Goal: Check status

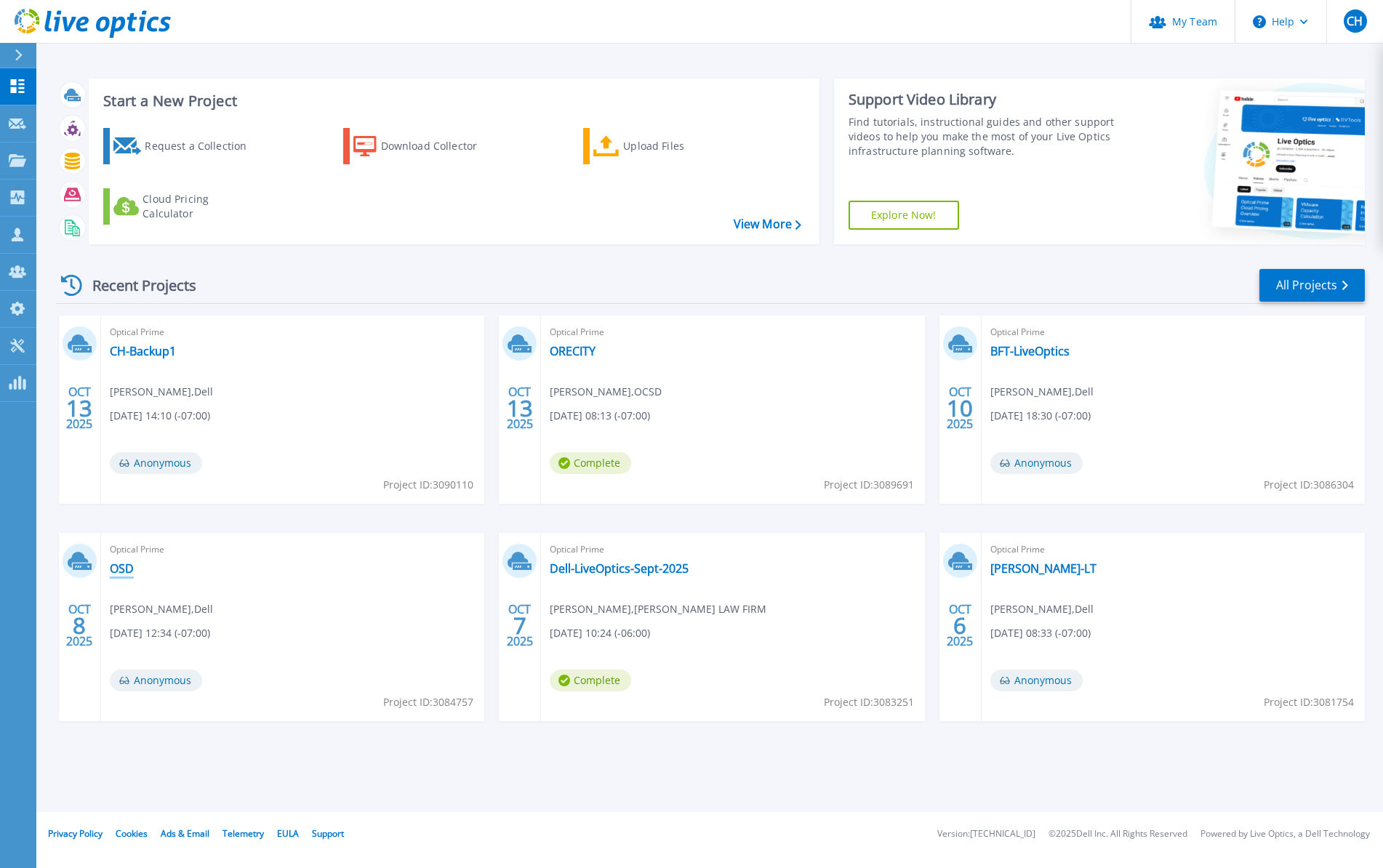
click at [129, 569] on link "OSD" at bounding box center [122, 569] width 24 height 15
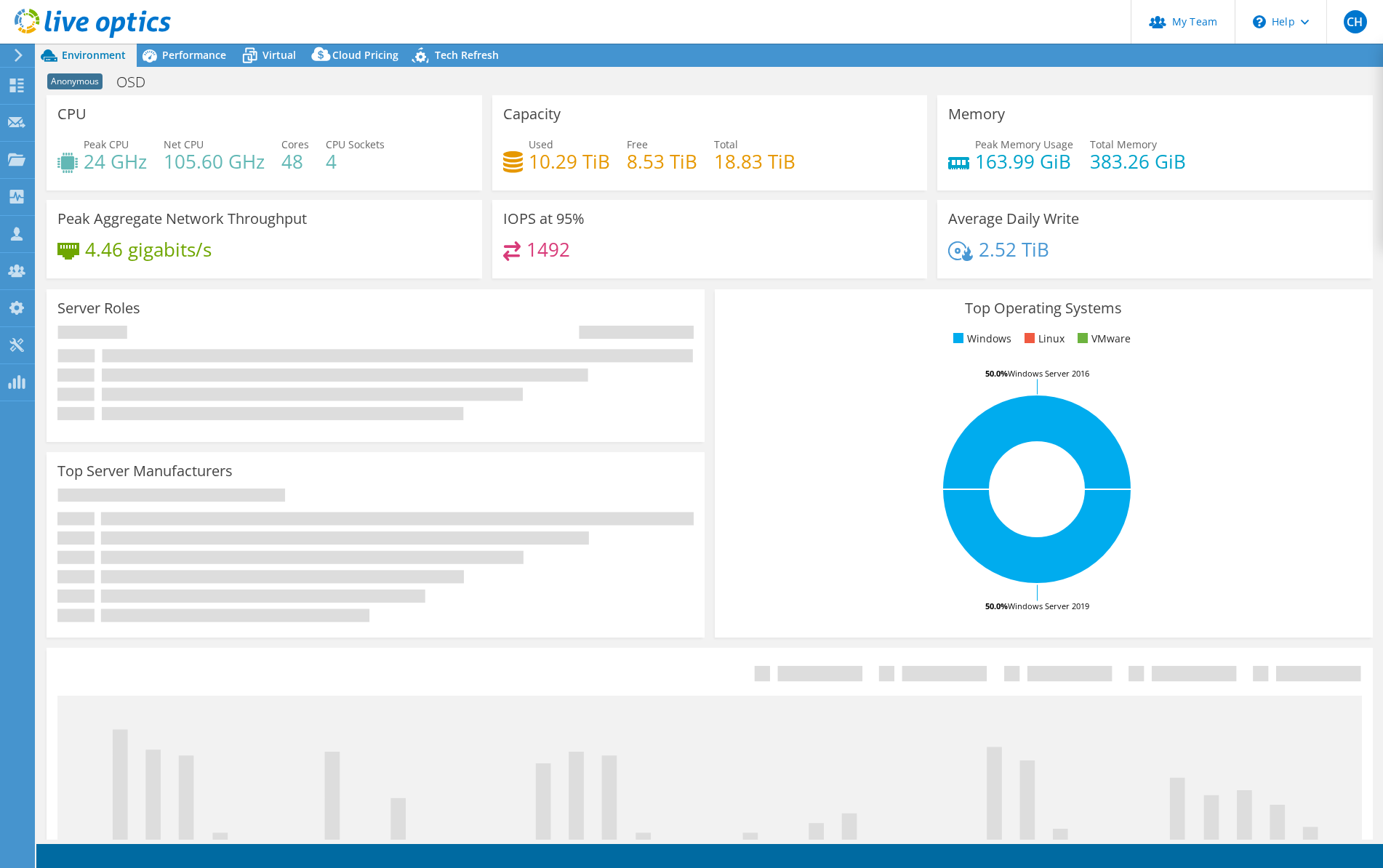
select select "USD"
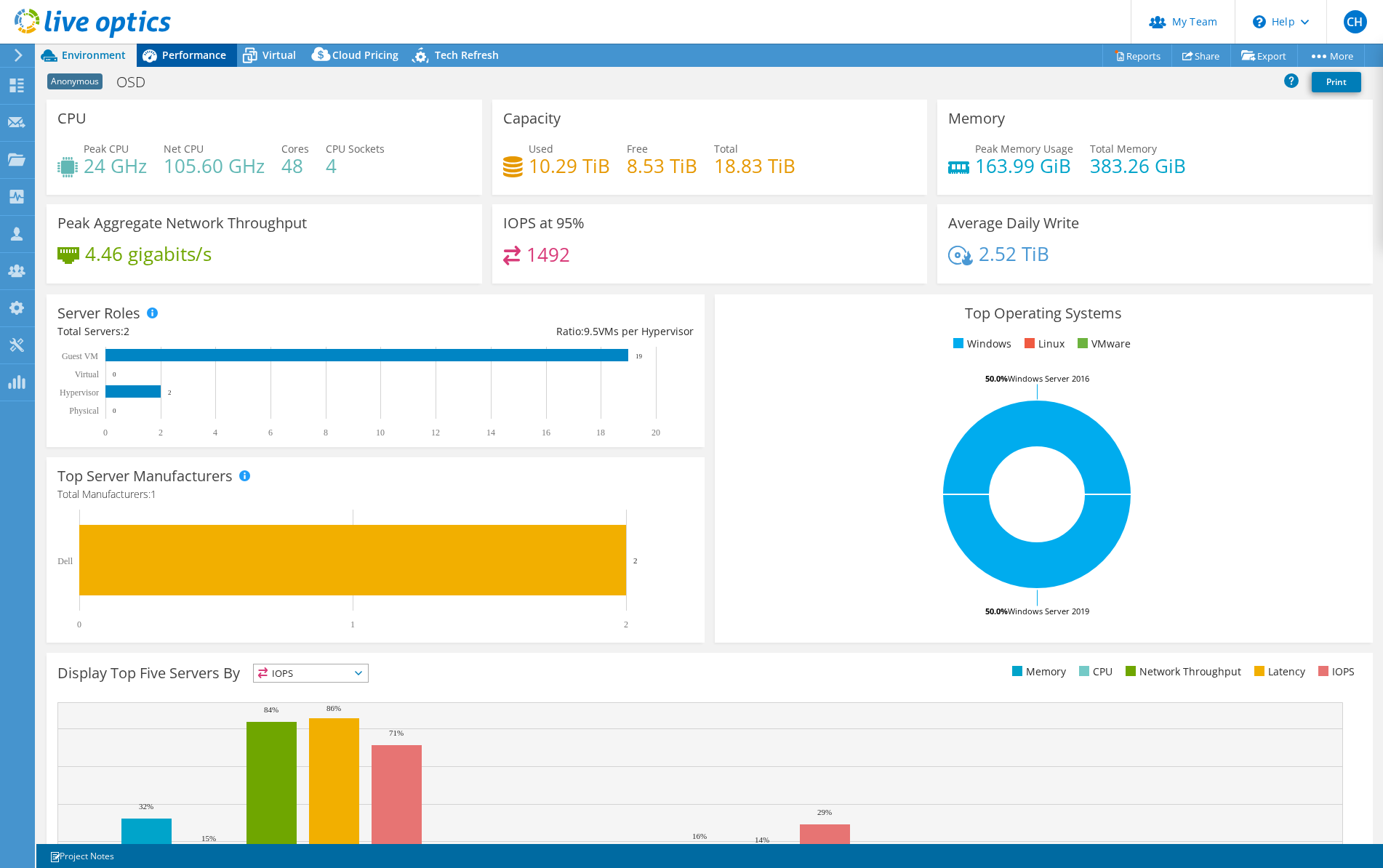
click at [182, 53] on span "Performance" at bounding box center [194, 55] width 64 height 14
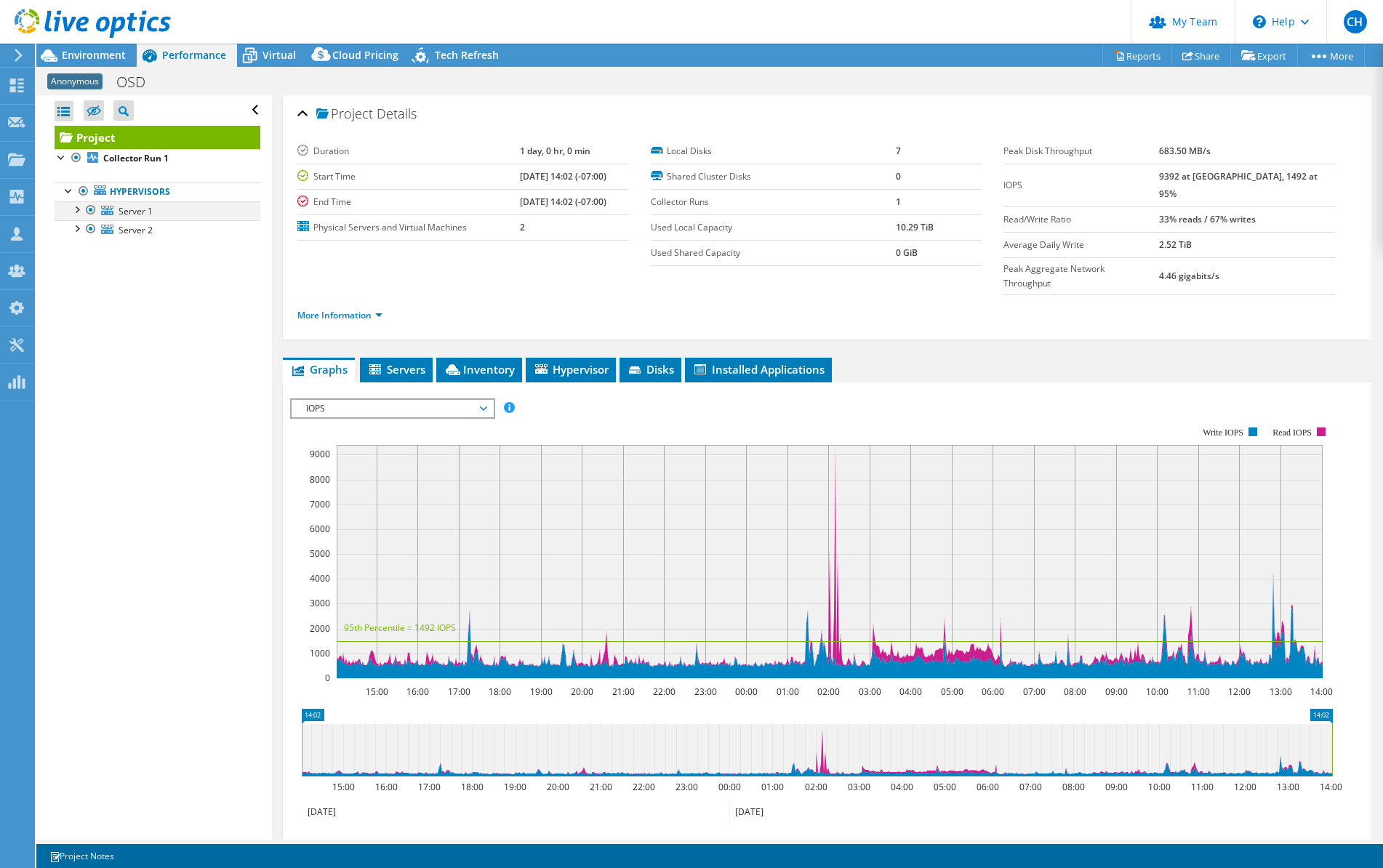
click at [76, 209] on div at bounding box center [76, 209] width 15 height 15
click at [76, 231] on div at bounding box center [76, 228] width 15 height 15
click at [104, 62] on div "Environment" at bounding box center [86, 55] width 100 height 23
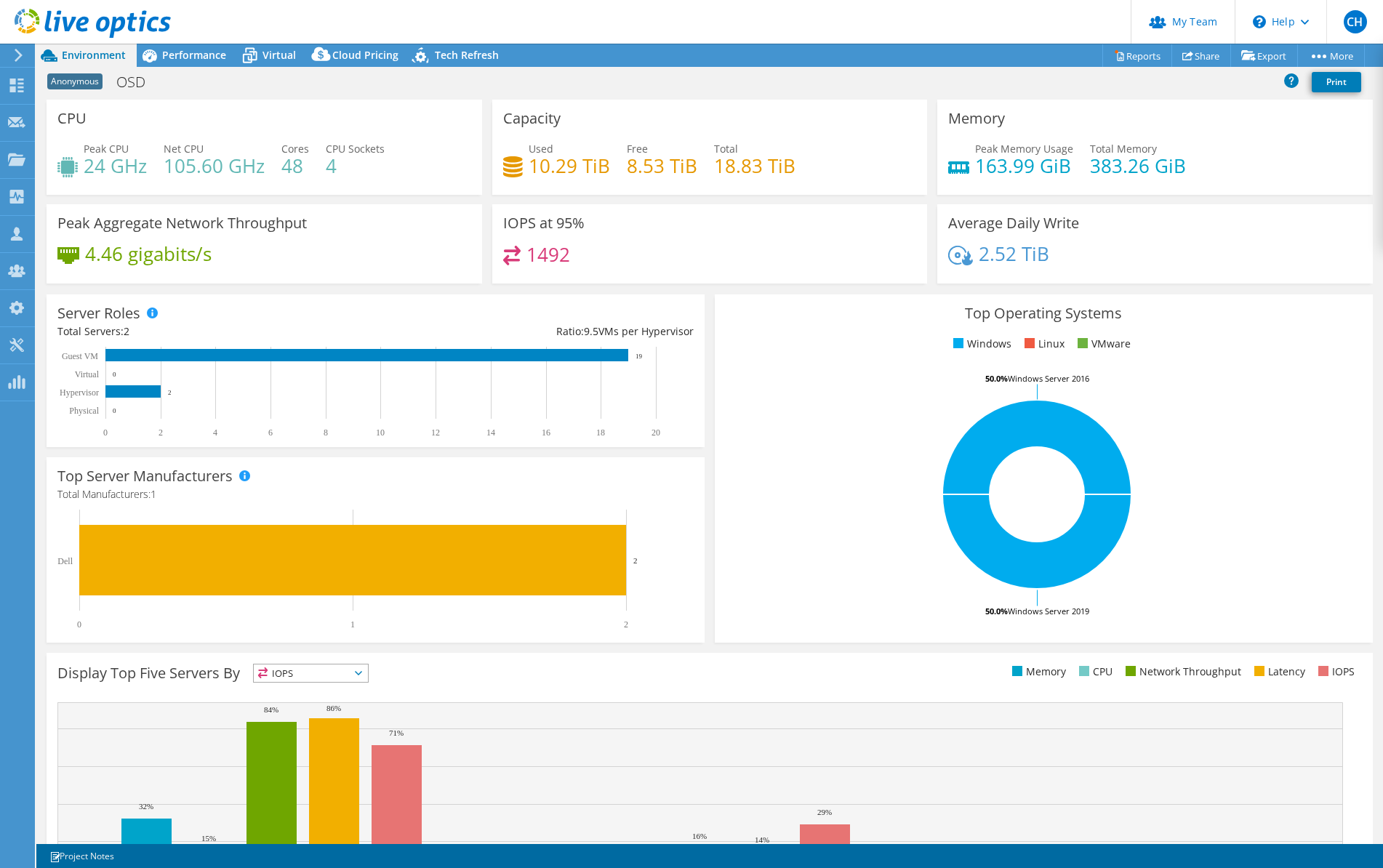
click at [865, 28] on header "CH Partner Team Admin Craig Hughes chughes@redesign-group.com redesign My Profi…" at bounding box center [692, 21] width 1383 height 44
